Goal: Navigation & Orientation: Find specific page/section

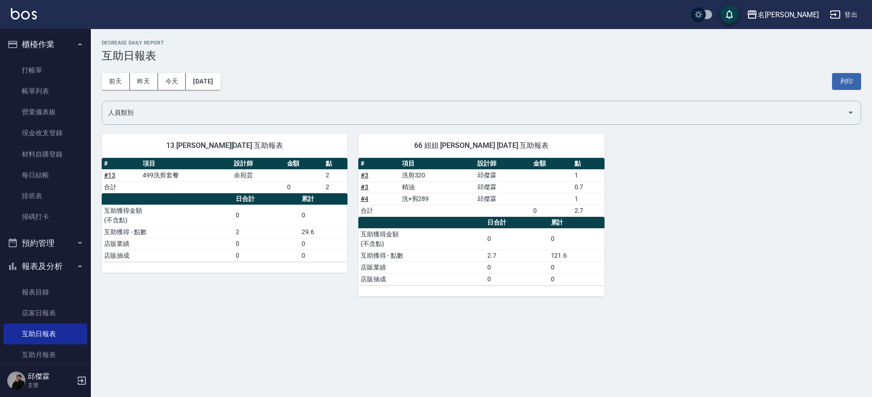
scroll to position [221, 0]
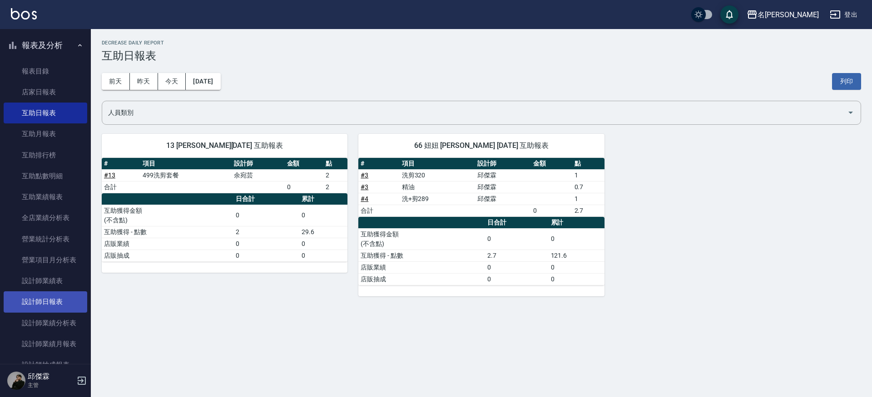
click at [35, 303] on link "設計師日報表" at bounding box center [46, 301] width 84 height 21
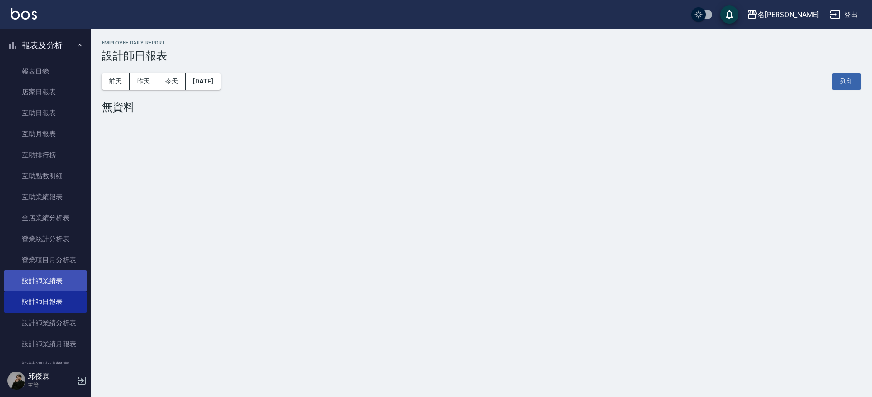
click at [41, 280] on link "設計師業績表" at bounding box center [46, 281] width 84 height 21
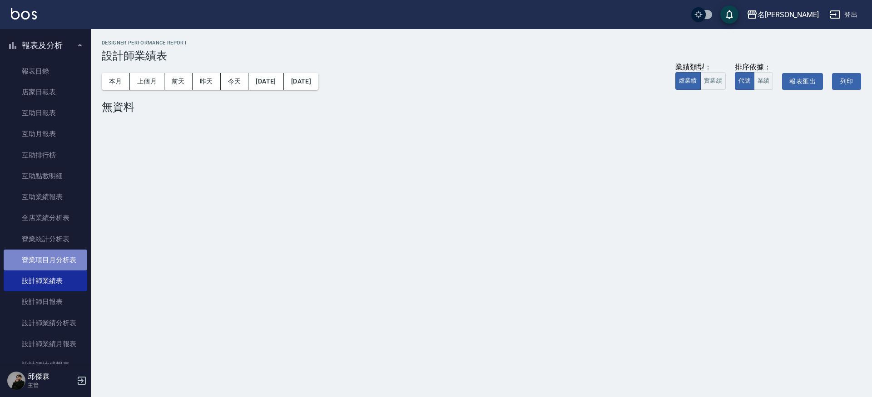
click at [52, 260] on link "營業項目月分析表" at bounding box center [46, 260] width 84 height 21
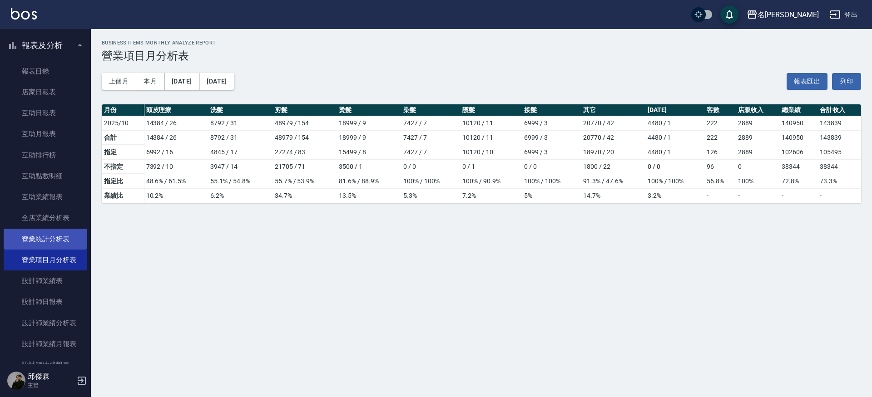
click at [41, 240] on link "營業統計分析表" at bounding box center [46, 239] width 84 height 21
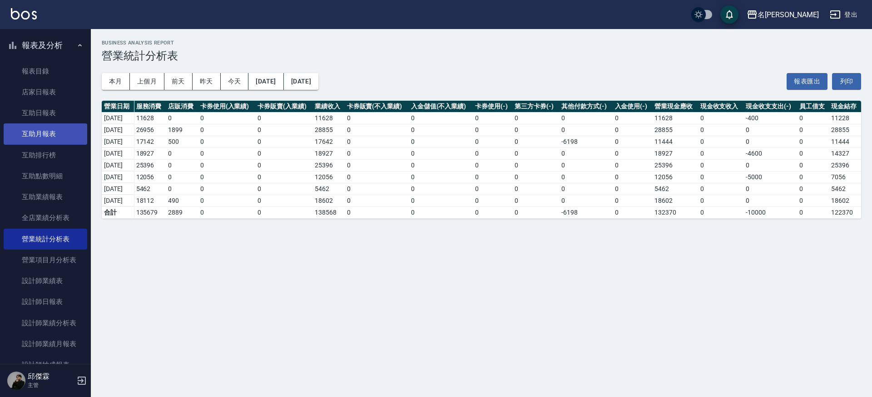
click at [57, 123] on link "互助月報表" at bounding box center [46, 133] width 84 height 21
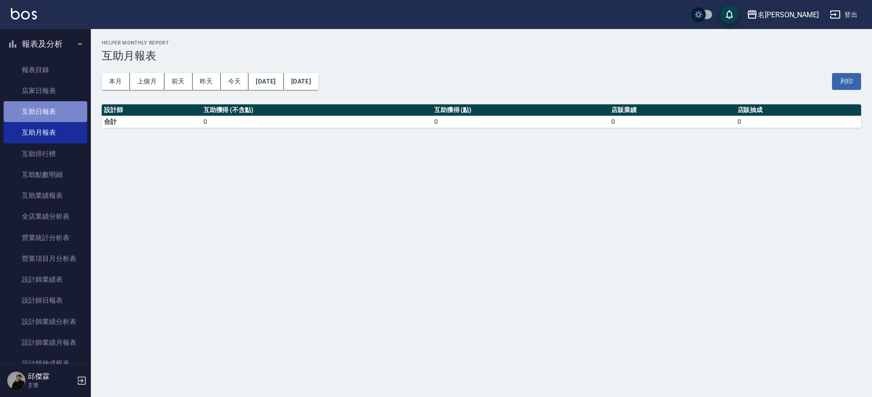
click at [56, 101] on link "互助日報表" at bounding box center [46, 111] width 84 height 21
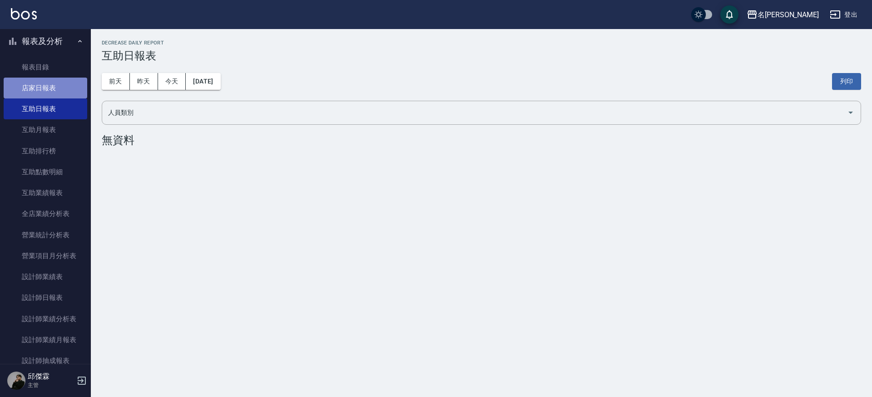
click at [55, 87] on link "店家日報表" at bounding box center [46, 88] width 84 height 21
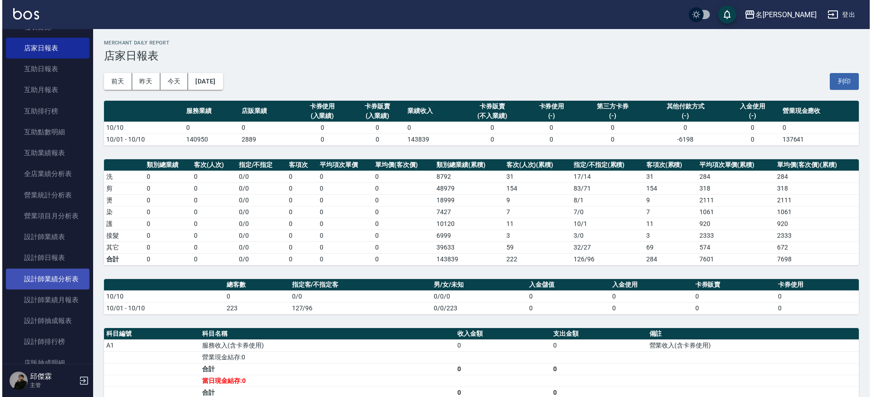
scroll to position [268, 0]
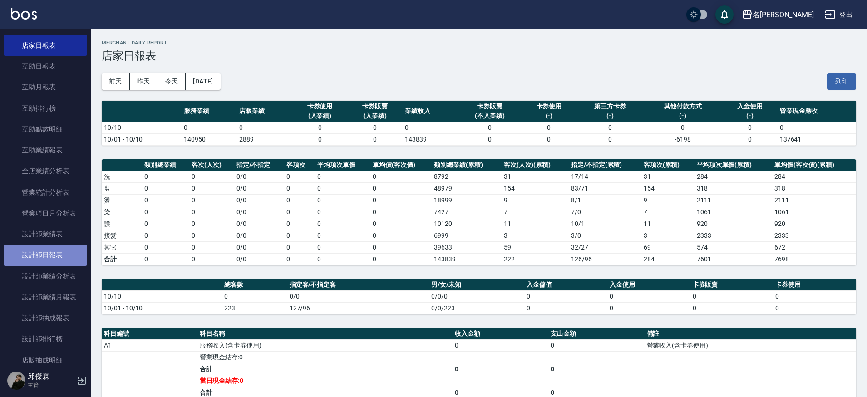
click at [52, 258] on link "設計師日報表" at bounding box center [46, 255] width 84 height 21
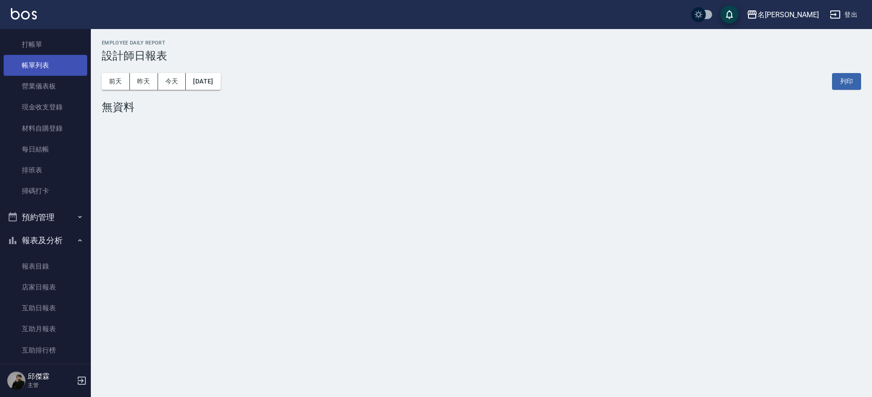
scroll to position [25, 0]
click at [35, 80] on link "營業儀表板" at bounding box center [46, 86] width 84 height 21
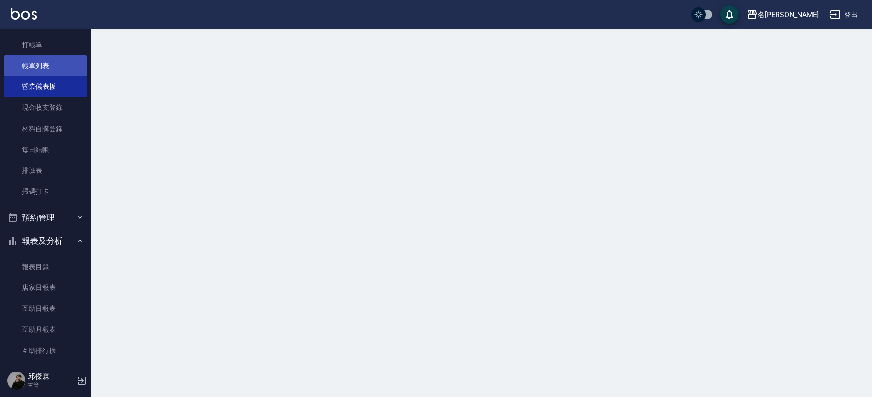
click at [55, 68] on link "帳單列表" at bounding box center [46, 65] width 84 height 21
